Goal: Navigation & Orientation: Find specific page/section

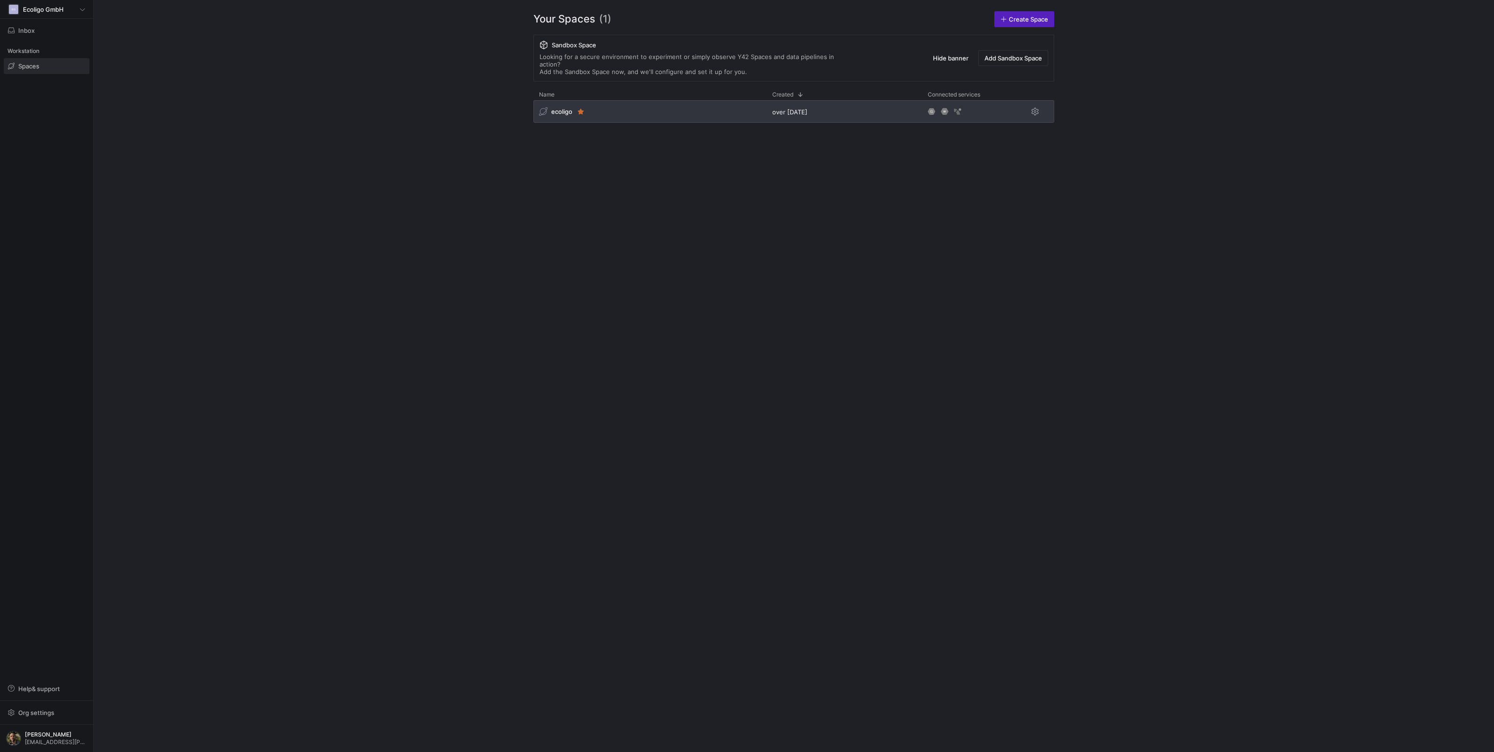
click at [630, 111] on div "ecoligo" at bounding box center [649, 111] width 233 height 22
